Goal: Task Accomplishment & Management: Manage account settings

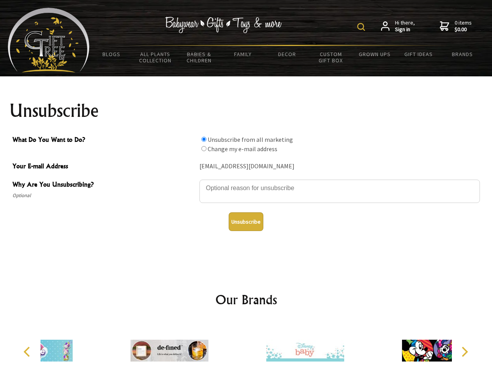
click at [362, 27] on img at bounding box center [361, 27] width 8 height 8
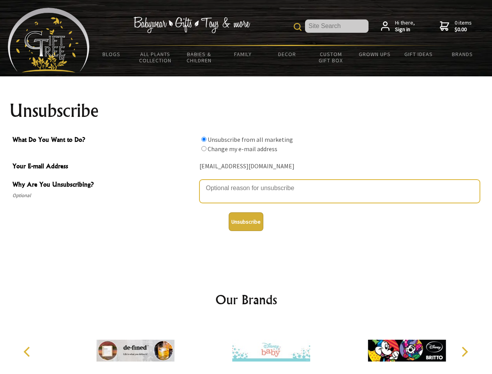
click at [246, 182] on textarea "Why Are You Unsubscribing?" at bounding box center [339, 191] width 280 height 23
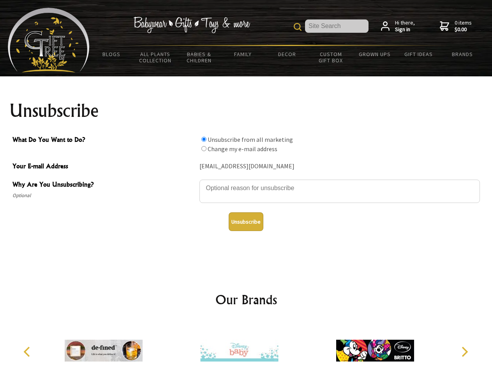
click at [204, 139] on input "What Do You Want to Do?" at bounding box center [203, 139] width 5 height 5
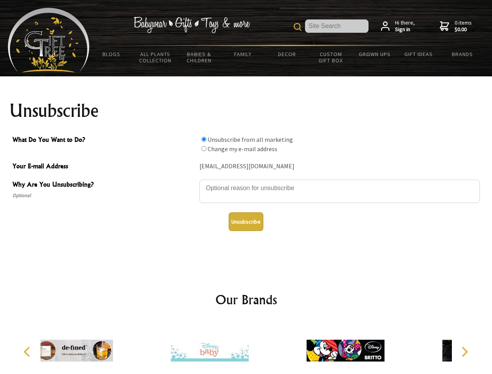
click at [204, 148] on input "What Do You Want to Do?" at bounding box center [203, 148] width 5 height 5
radio input "true"
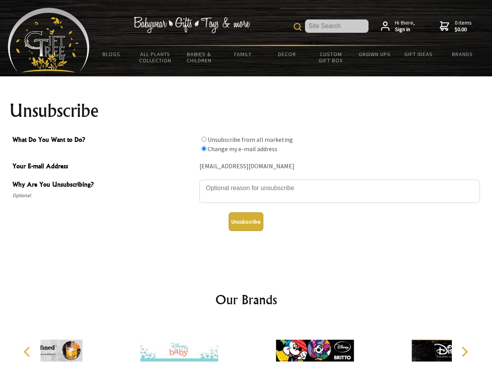
click at [246, 222] on button "Unsubscribe" at bounding box center [246, 221] width 35 height 19
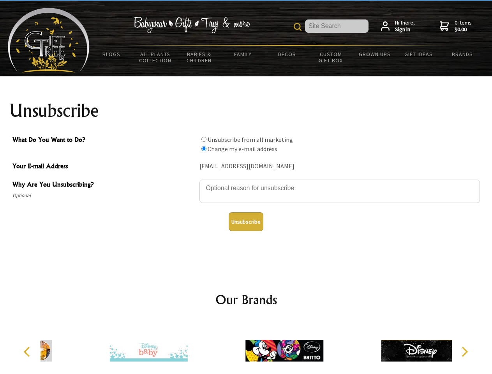
click at [246, 347] on img at bounding box center [284, 350] width 78 height 58
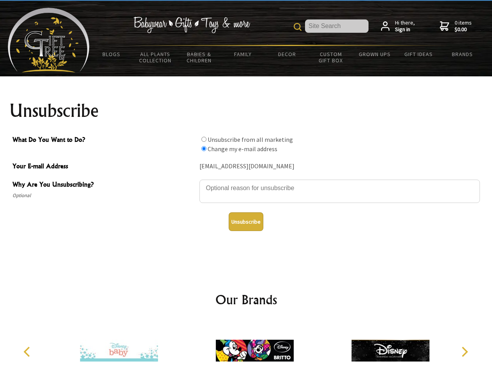
click at [28, 352] on icon "Previous" at bounding box center [28, 352] width 10 height 10
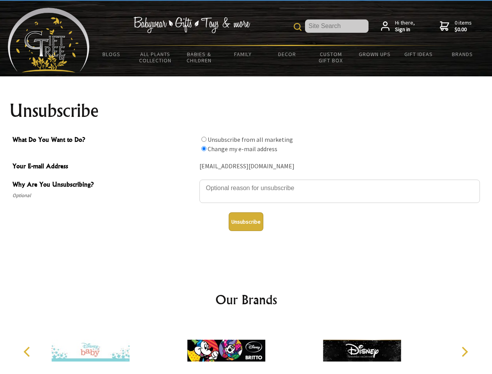
click at [464, 352] on icon "Next" at bounding box center [464, 352] width 10 height 10
